Goal: Task Accomplishment & Management: Complete application form

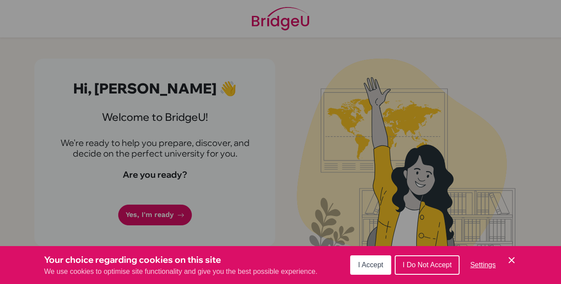
click at [369, 267] on span "I Accept" at bounding box center [370, 265] width 25 height 8
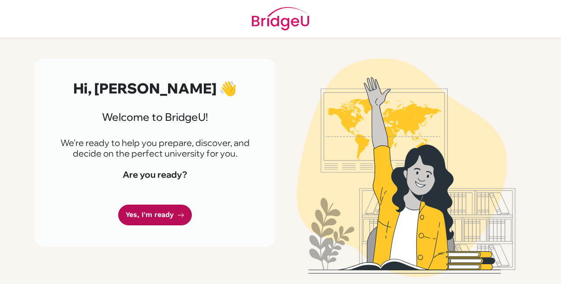
click at [143, 209] on link "Yes, I'm ready" at bounding box center [155, 215] width 74 height 21
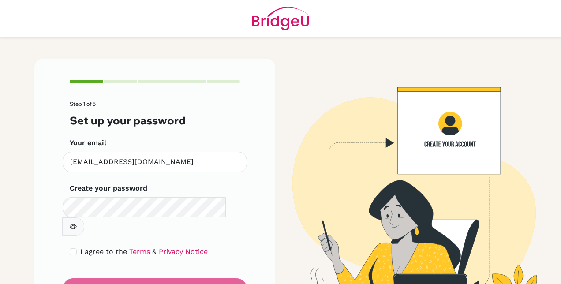
click at [77, 223] on icon "button" at bounding box center [73, 226] width 7 height 7
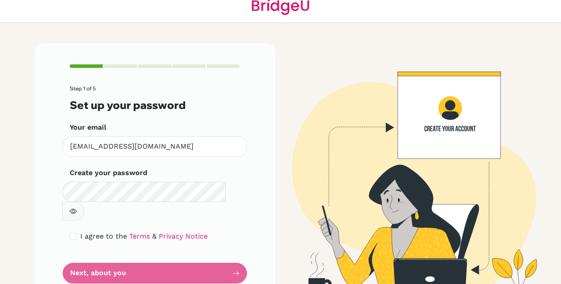
scroll to position [24, 0]
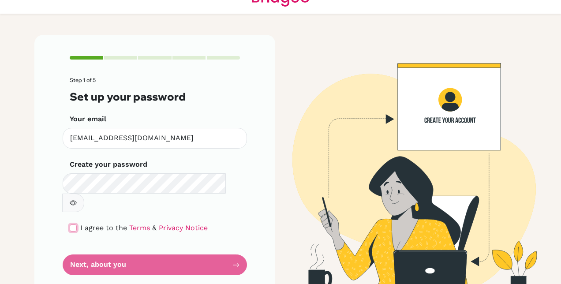
click at [72, 225] on input "checkbox" at bounding box center [73, 228] width 7 height 7
checkbox input "true"
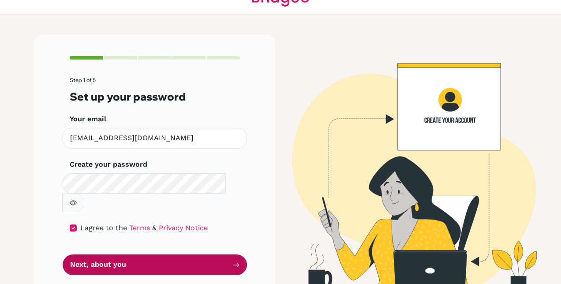
click at [123, 255] on button "Next, about you" at bounding box center [155, 265] width 184 height 21
